Goal: Task Accomplishment & Management: Use online tool/utility

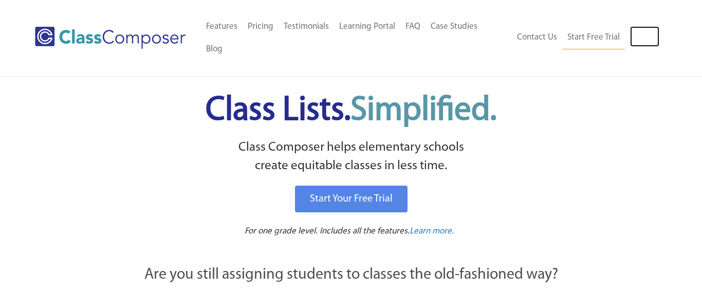
click at [651, 26] on link "Log In" at bounding box center [644, 36] width 29 height 21
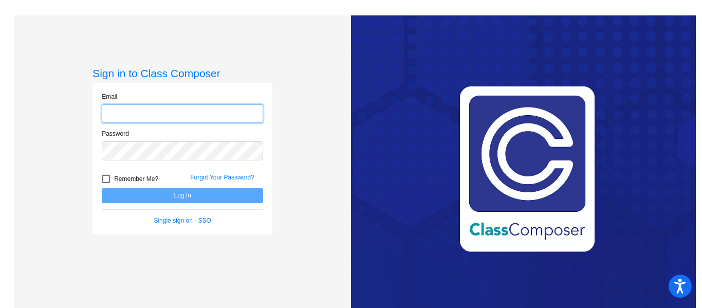
type input "[EMAIL_ADDRESS][DOMAIN_NAME]"
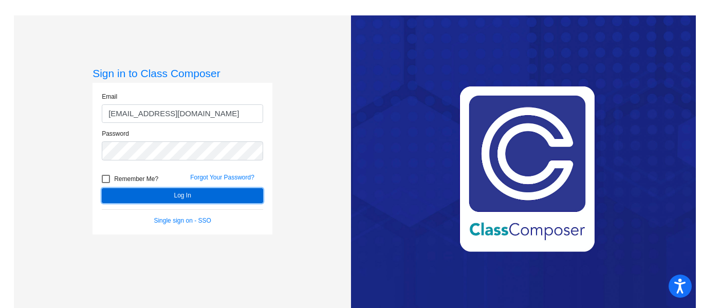
click at [188, 196] on button "Log In" at bounding box center [182, 195] width 161 height 15
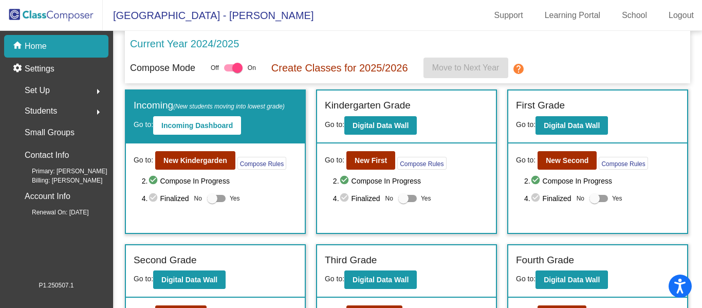
click at [213, 44] on p "Current Year 2024/2025" at bounding box center [184, 43] width 109 height 15
click at [388, 123] on b "Digital Data Wall" at bounding box center [380, 125] width 56 height 8
click at [376, 164] on b "New First" at bounding box center [371, 160] width 32 height 8
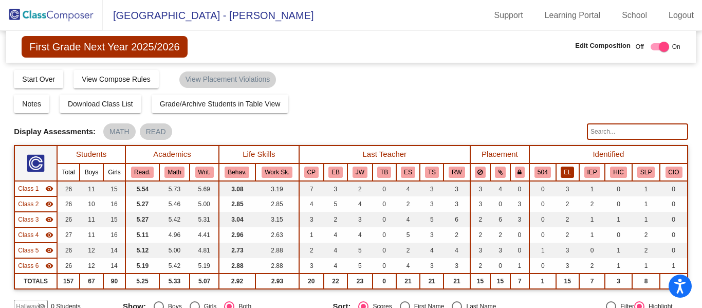
click at [563, 170] on button "EL" at bounding box center [567, 171] width 13 height 11
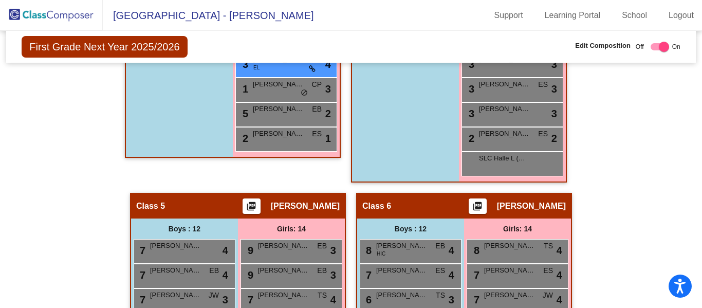
scroll to position [1026, 0]
